Goal: Task Accomplishment & Management: Use online tool/utility

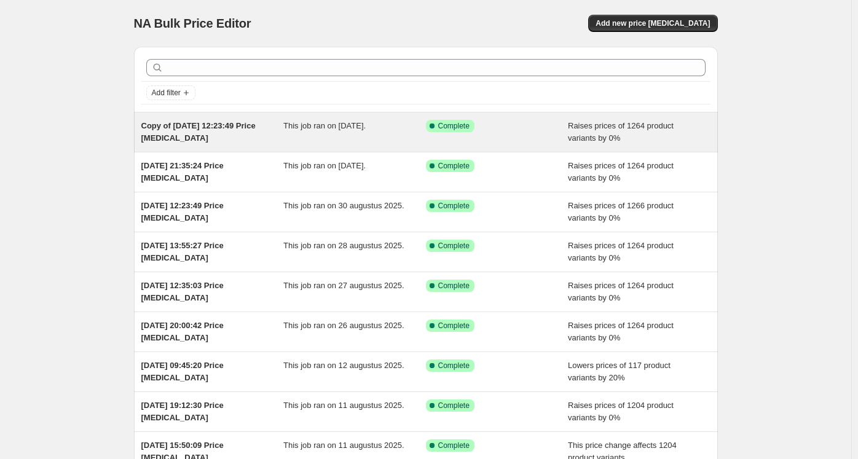
click at [368, 133] on div "This job ran on 5 september 2025." at bounding box center [354, 132] width 143 height 25
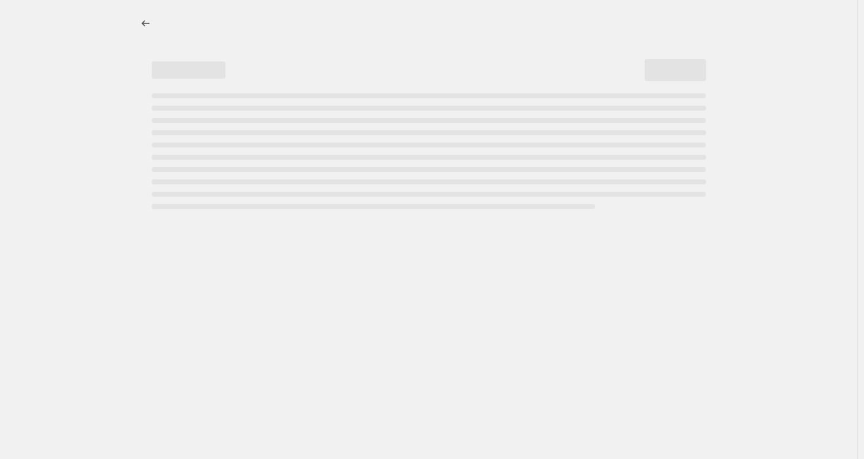
select select "percentage"
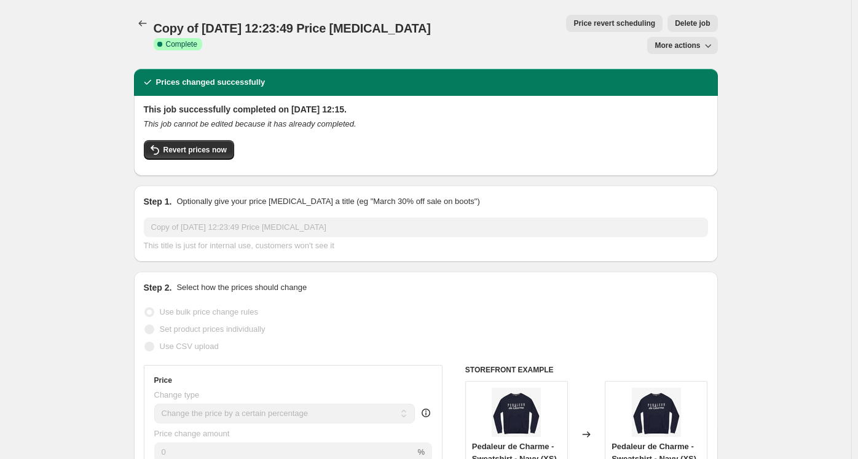
click at [714, 39] on icon "button" at bounding box center [708, 45] width 12 height 12
click at [573, 23] on span "Price revert scheduling" at bounding box center [614, 23] width 82 height 10
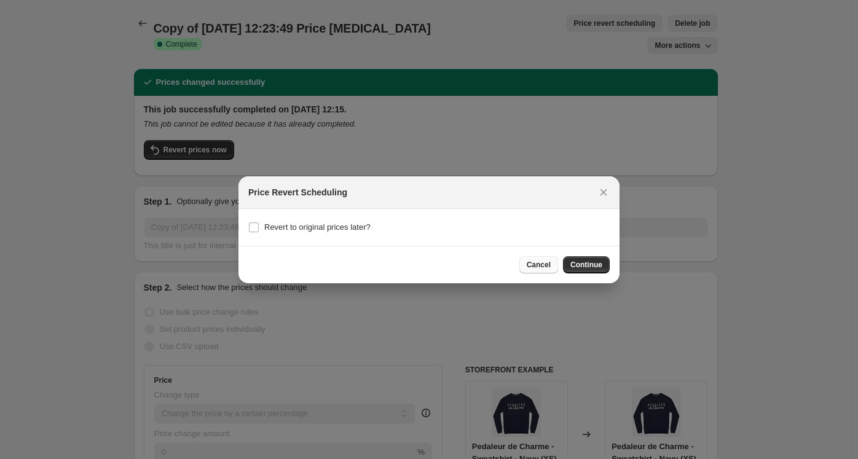
click at [547, 265] on span "Cancel" at bounding box center [539, 265] width 24 height 10
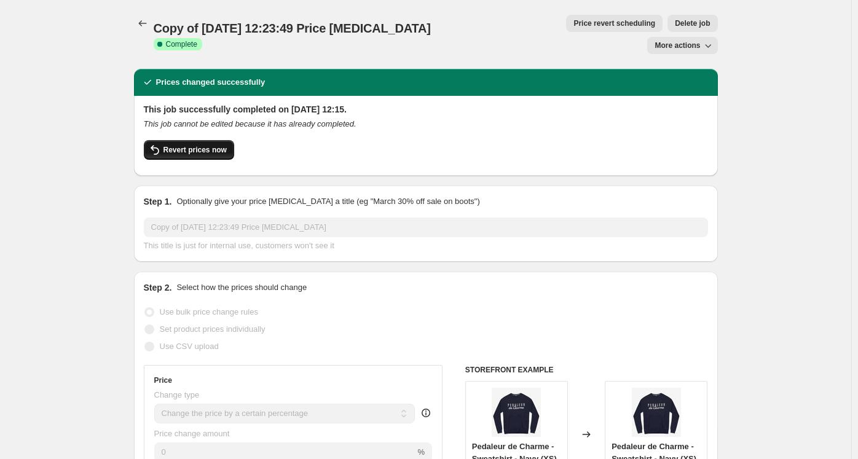
click at [195, 140] on button "Revert prices now" at bounding box center [189, 150] width 90 height 20
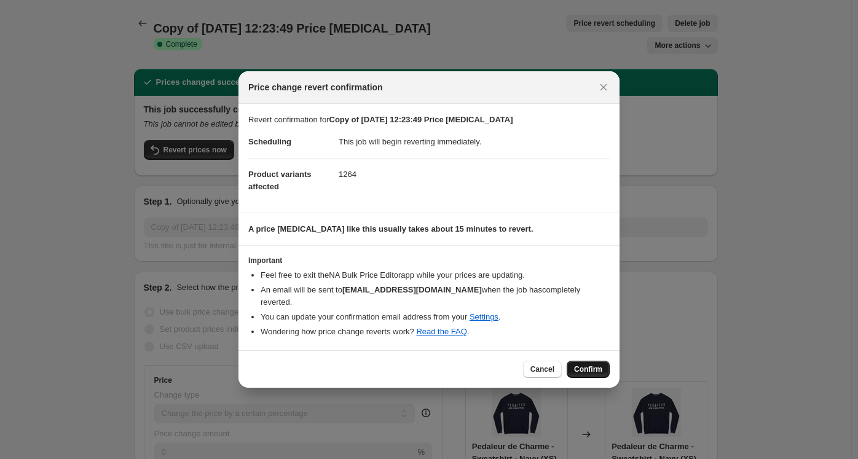
click at [583, 361] on button "Confirm" at bounding box center [588, 369] width 43 height 17
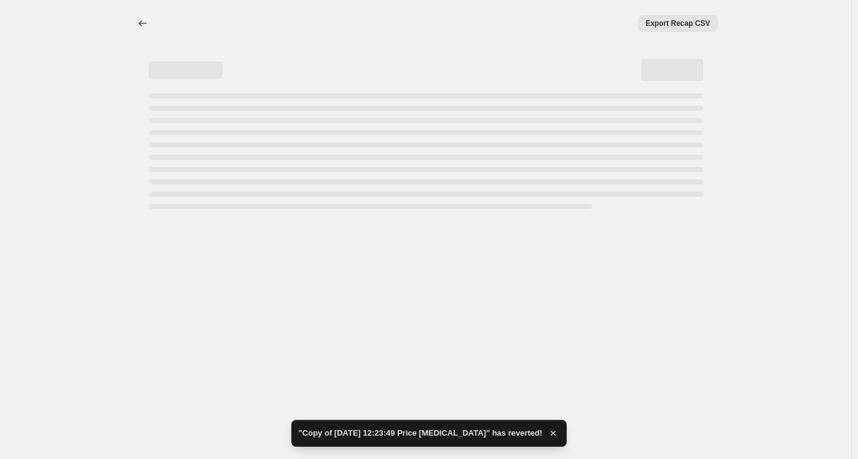
select select "percentage"
